Goal: Obtain resource: Obtain resource

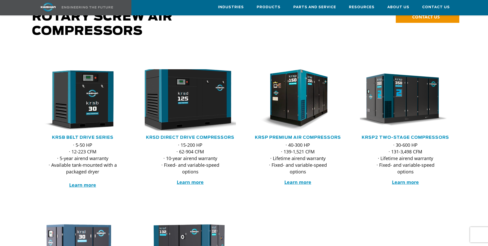
scroll to position [51, 0]
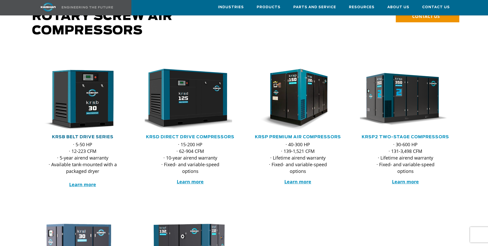
click at [95, 135] on link "KRSB Belt Drive Series" at bounding box center [82, 137] width 61 height 4
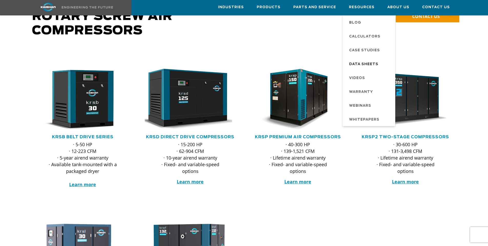
click at [372, 64] on span "Data Sheets" at bounding box center [363, 64] width 29 height 9
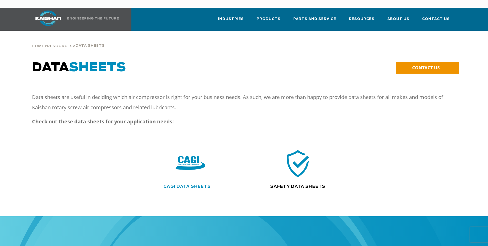
click at [192, 184] on link "CAGI Data Sheets" at bounding box center [186, 186] width 47 height 4
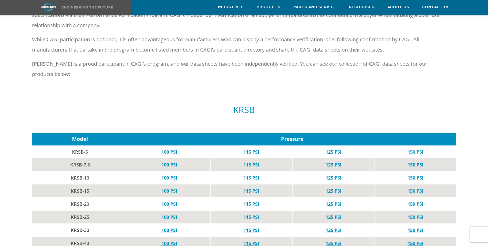
scroll to position [231, 0]
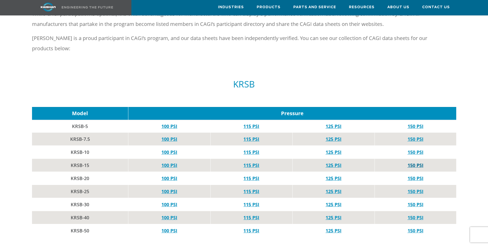
click at [415, 162] on link "150 PSI" at bounding box center [416, 165] width 16 height 6
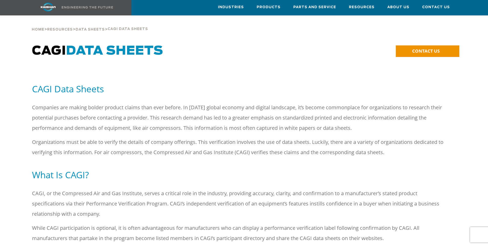
scroll to position [0, 0]
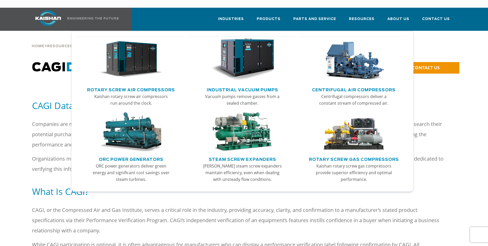
click at [145, 85] on link "Rotary Screw Air Compressors" at bounding box center [131, 89] width 88 height 8
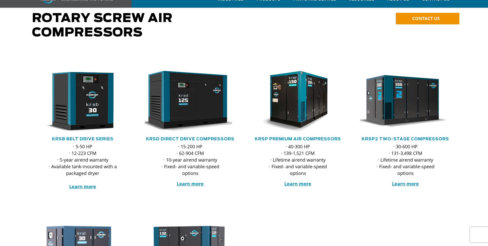
scroll to position [51, 0]
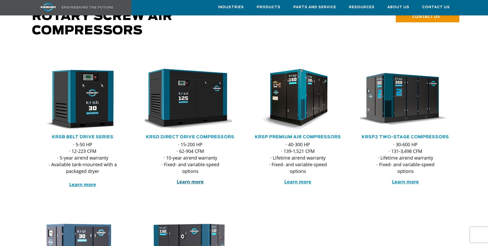
click at [196, 178] on strong "Learn more" at bounding box center [190, 181] width 27 height 6
click at [80, 181] on strong "Learn more" at bounding box center [82, 184] width 27 height 6
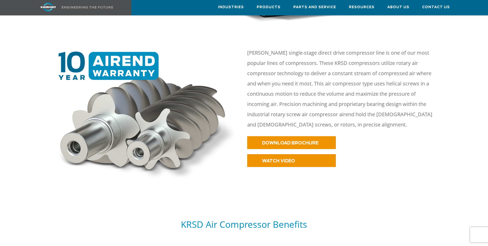
scroll to position [307, 0]
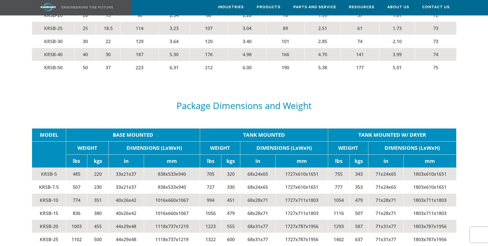
scroll to position [1102, 0]
